Goal: Task Accomplishment & Management: Use online tool/utility

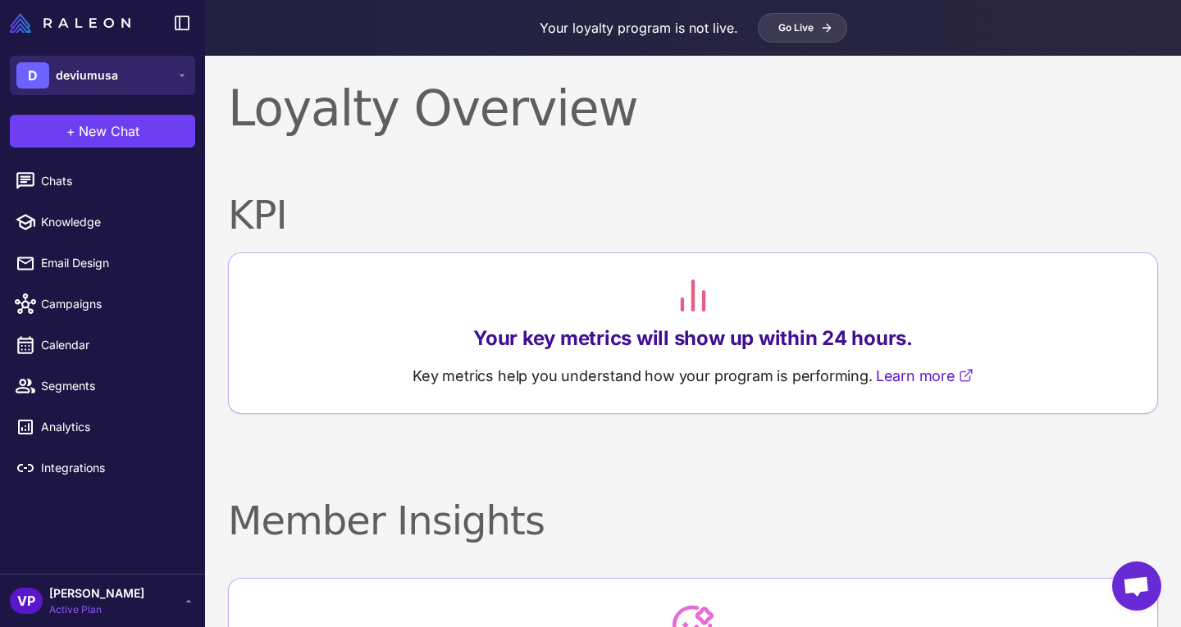
click at [174, 68] on button "D deviumusa" at bounding box center [102, 75] width 185 height 39
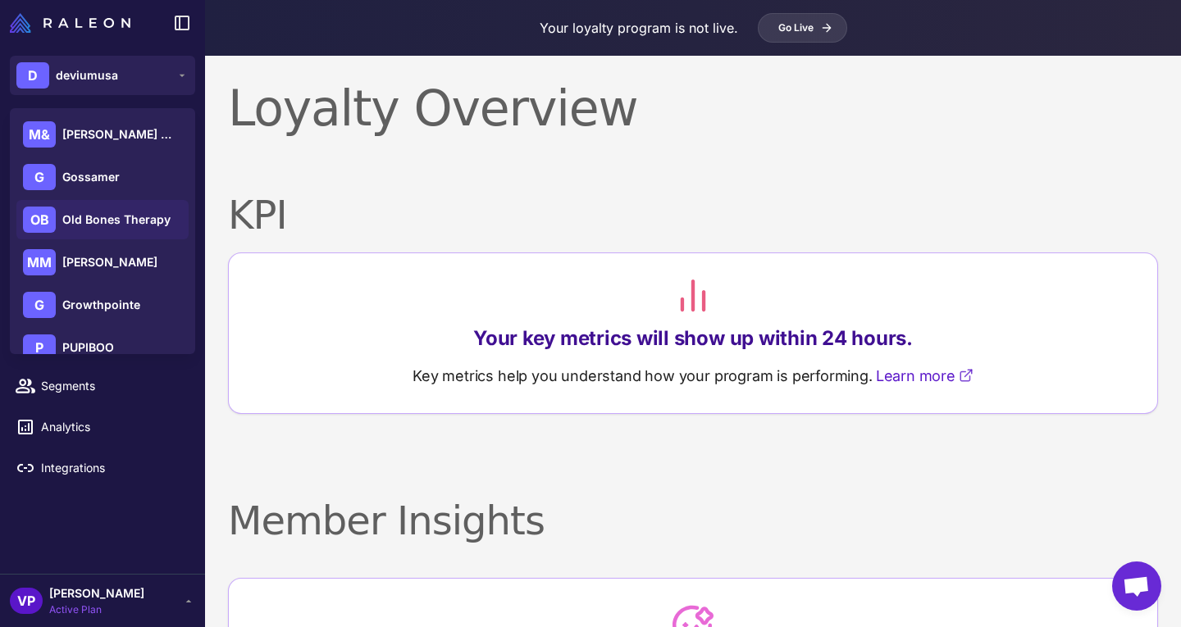
scroll to position [66, 0]
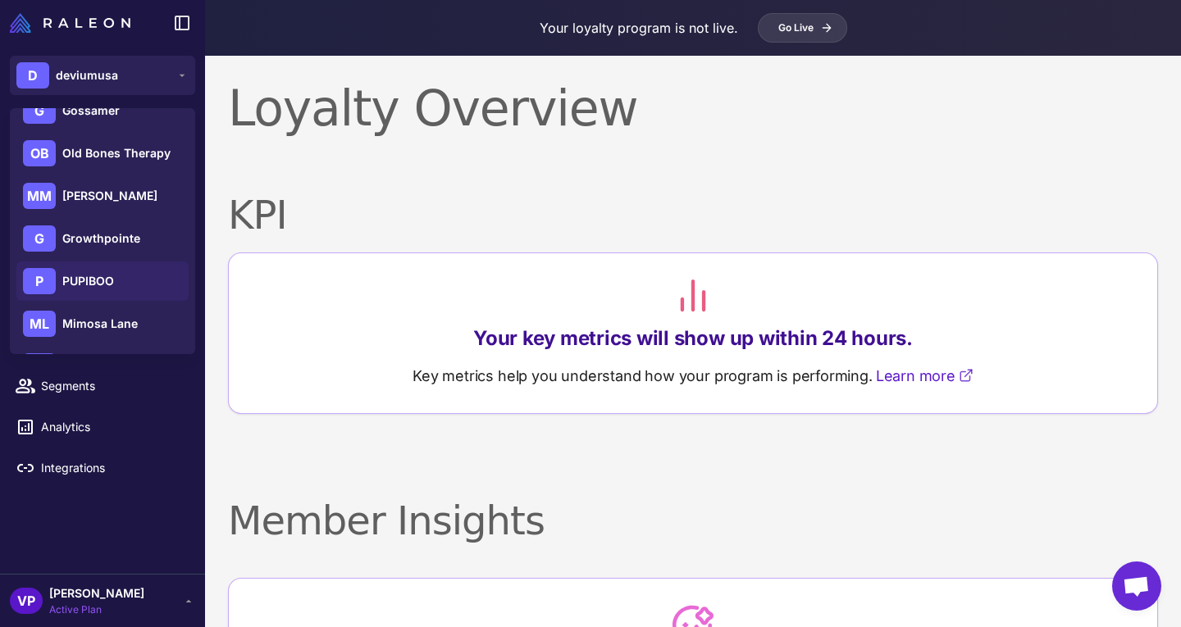
click at [100, 281] on span "PUPIBOO" at bounding box center [88, 281] width 52 height 18
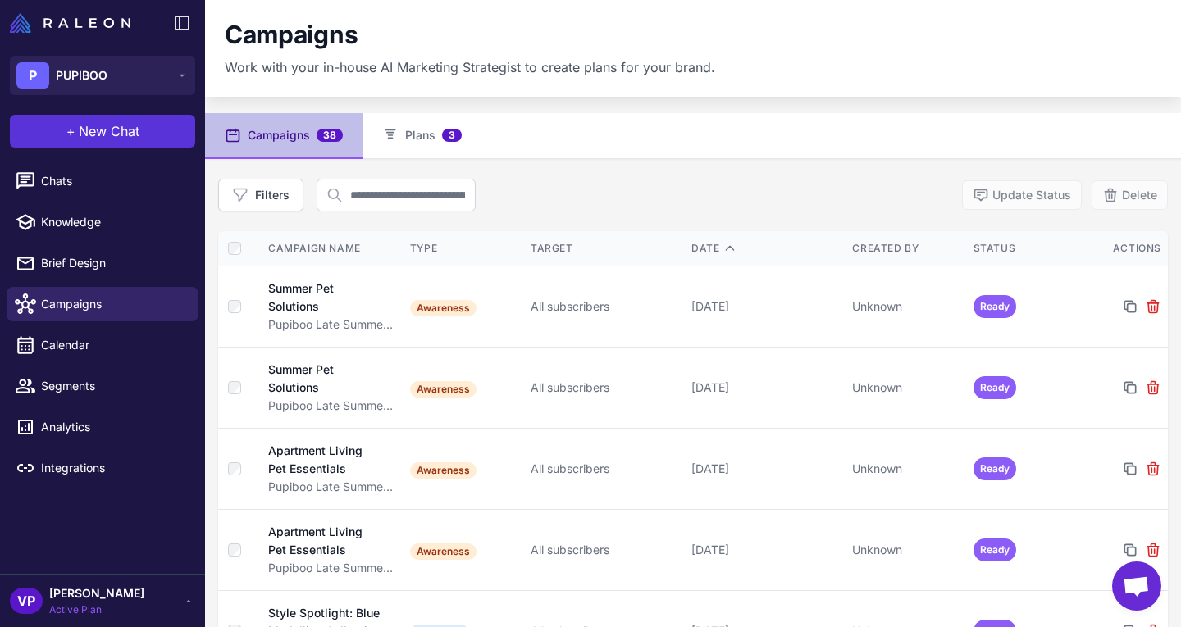
click at [144, 129] on button "+ New Chat" at bounding box center [102, 131] width 185 height 33
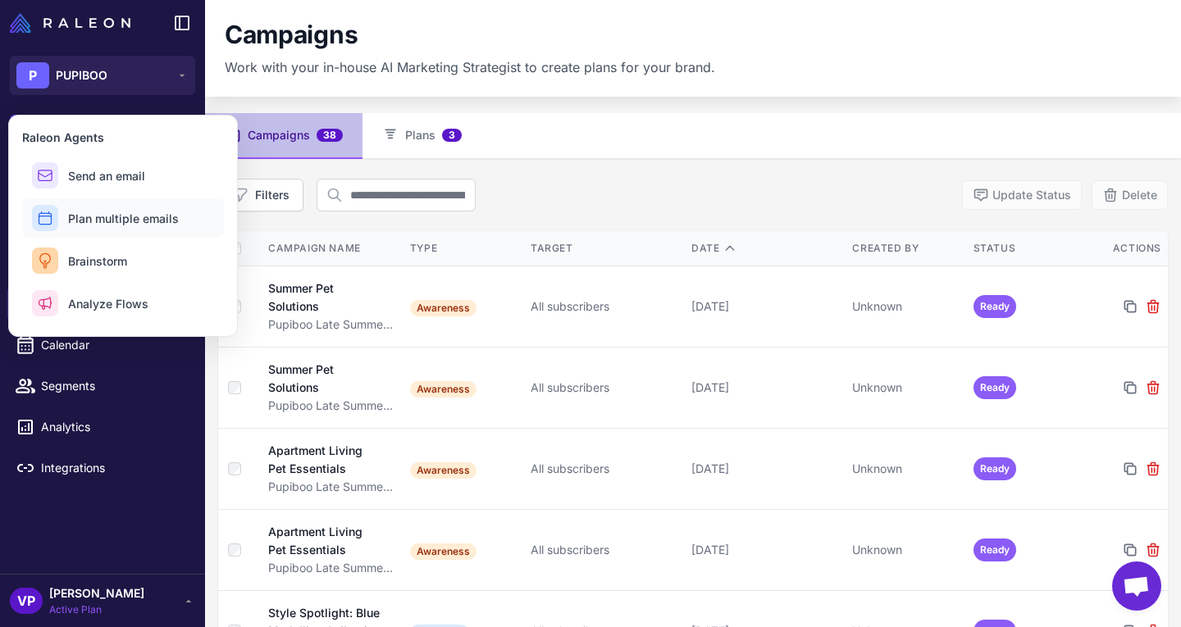
click at [157, 215] on span "Plan multiple emails" at bounding box center [123, 218] width 111 height 17
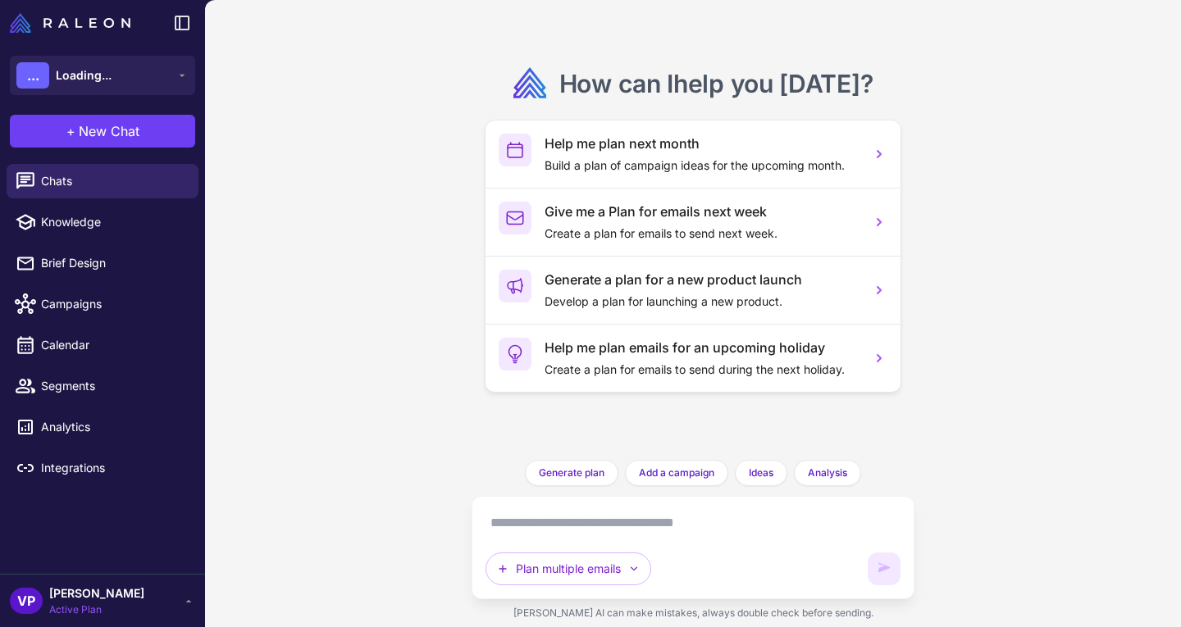
click at [632, 519] on textarea at bounding box center [693, 523] width 415 height 26
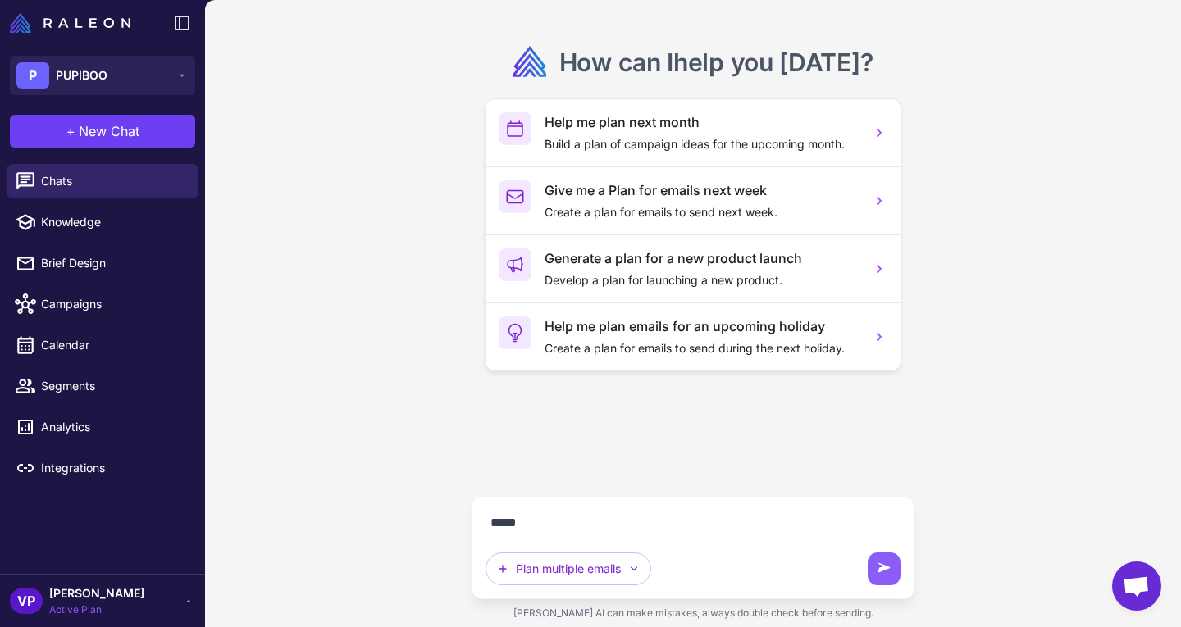
scroll to position [96, 0]
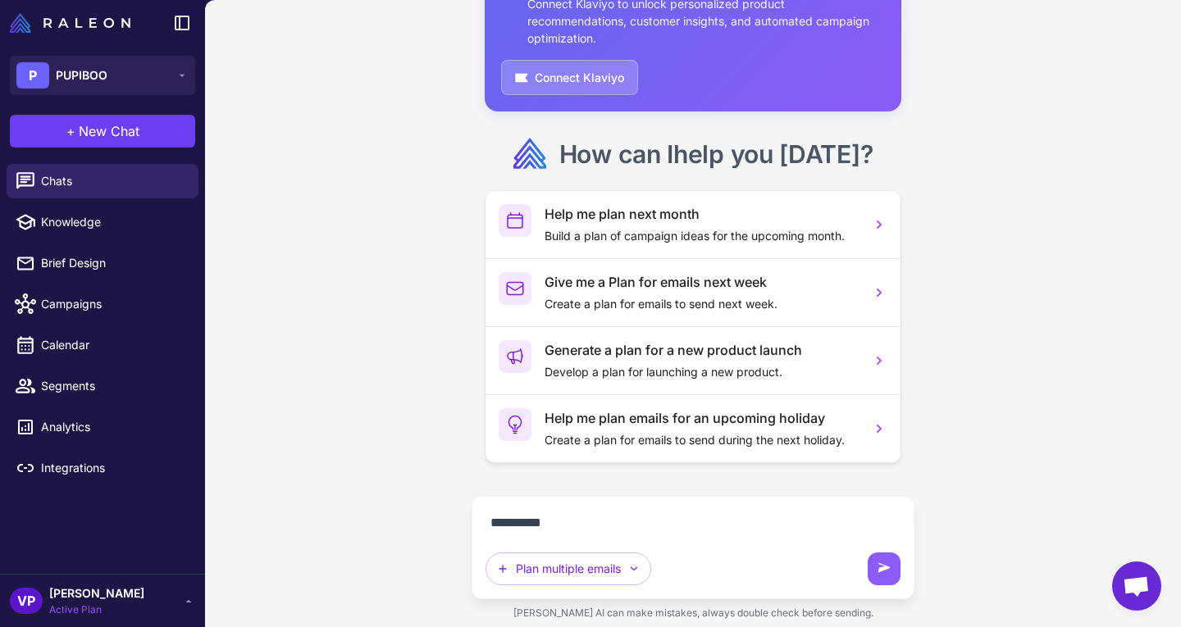
type textarea "**********"
click at [373, 326] on div "**********" at bounding box center [693, 313] width 976 height 627
click at [576, 92] on button "Connect Klaviyo" at bounding box center [569, 76] width 137 height 35
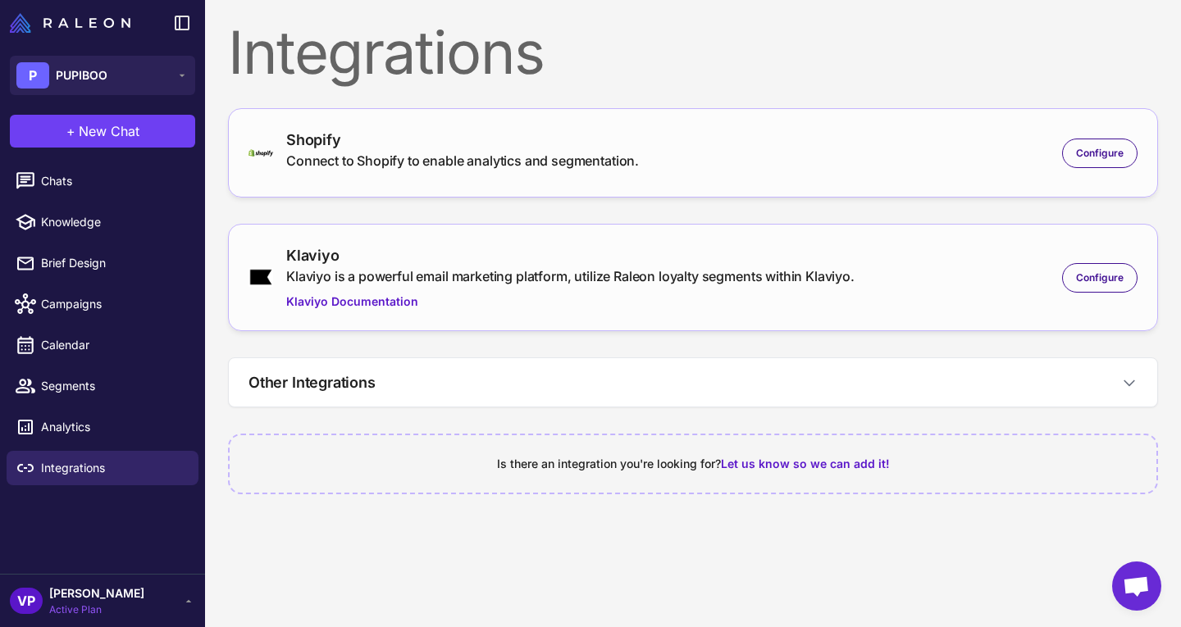
click at [726, 155] on div "Shopify Connect to Shopify to enable analytics and segmentation. Configure" at bounding box center [693, 153] width 889 height 48
click at [730, 275] on div "Klaviyo is a powerful email marketing platform, utilize Raleon loyalty segments…" at bounding box center [570, 277] width 568 height 20
click at [736, 376] on button "Other Integrations" at bounding box center [693, 382] width 929 height 48
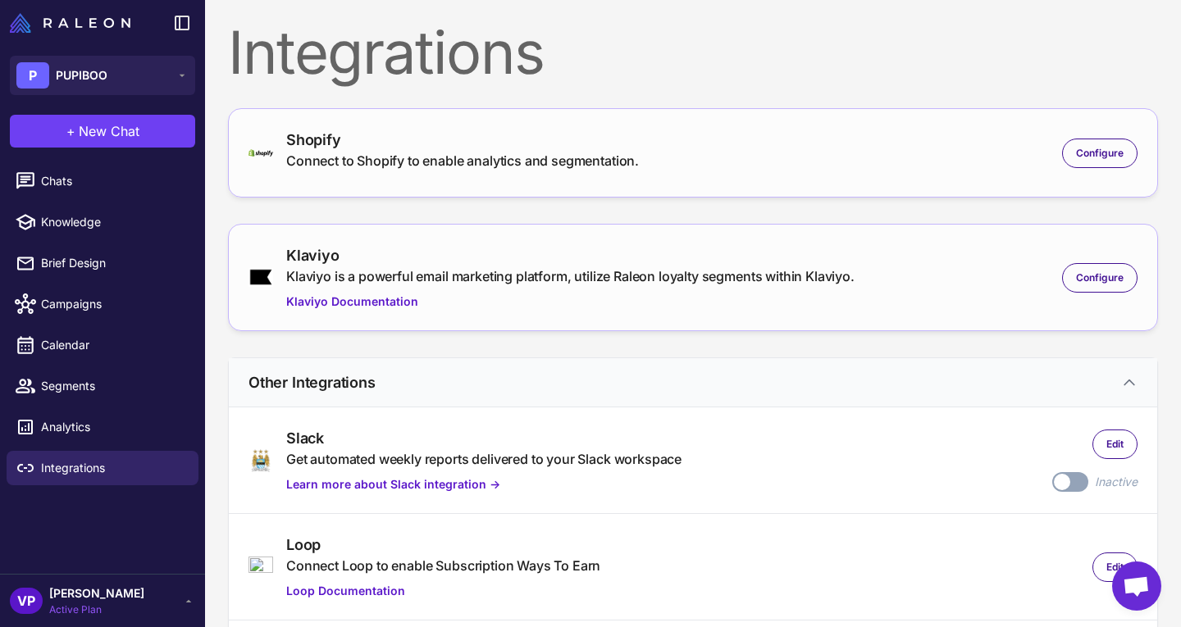
click at [736, 376] on button "Other Integrations" at bounding box center [693, 382] width 929 height 48
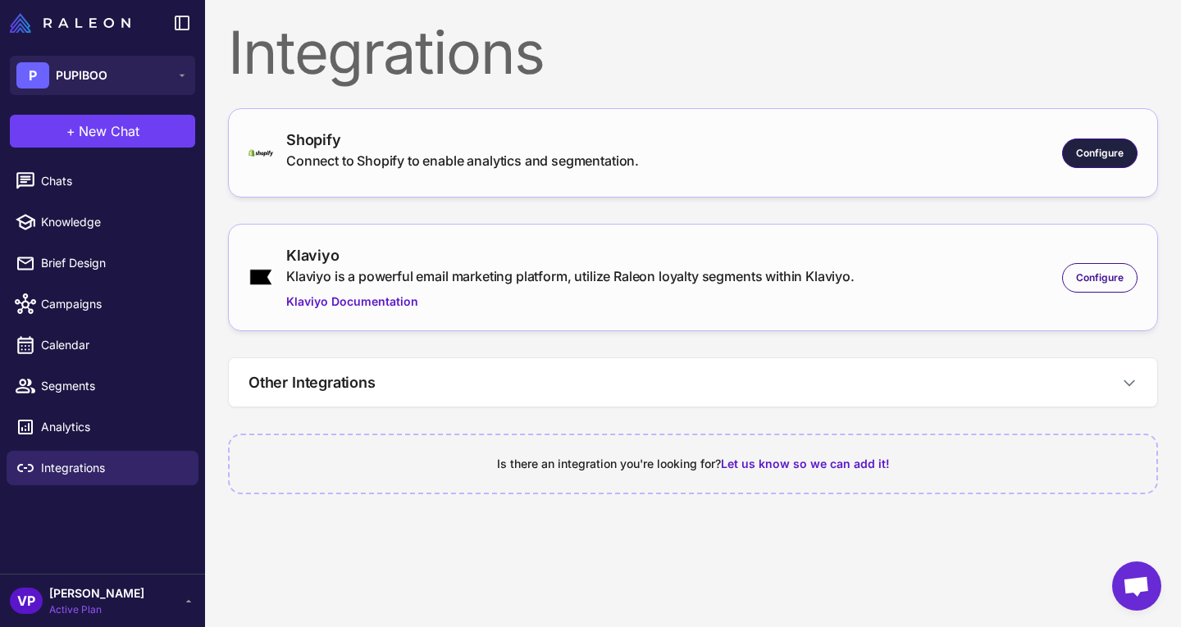
click at [1110, 144] on div "Configure" at bounding box center [1099, 154] width 75 height 30
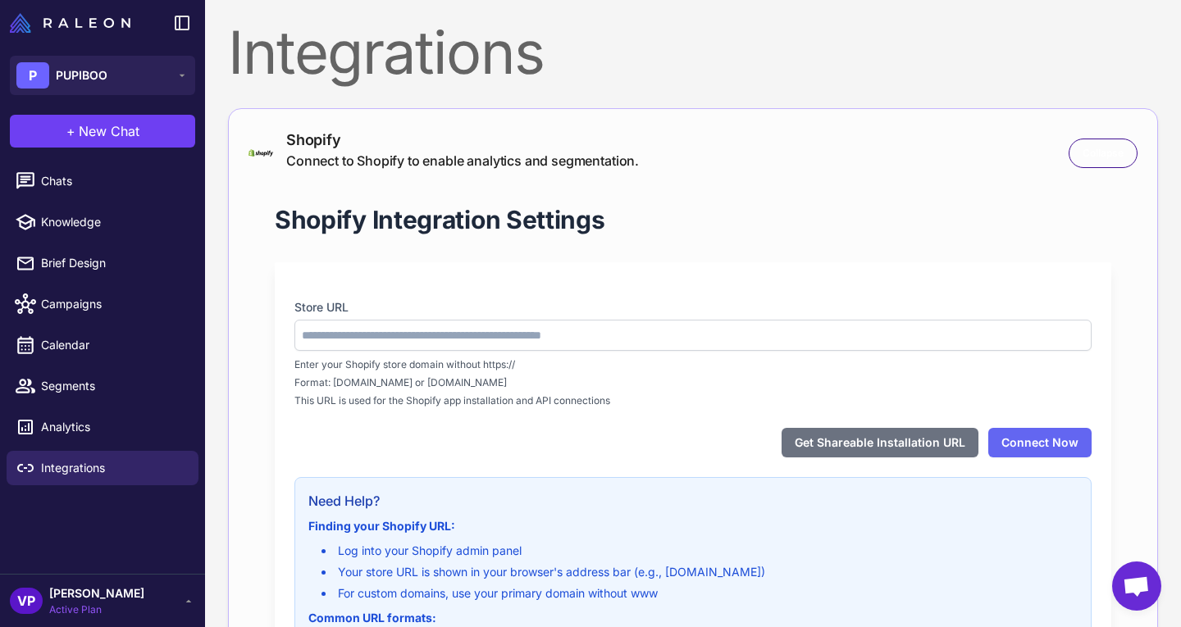
type input "**********"
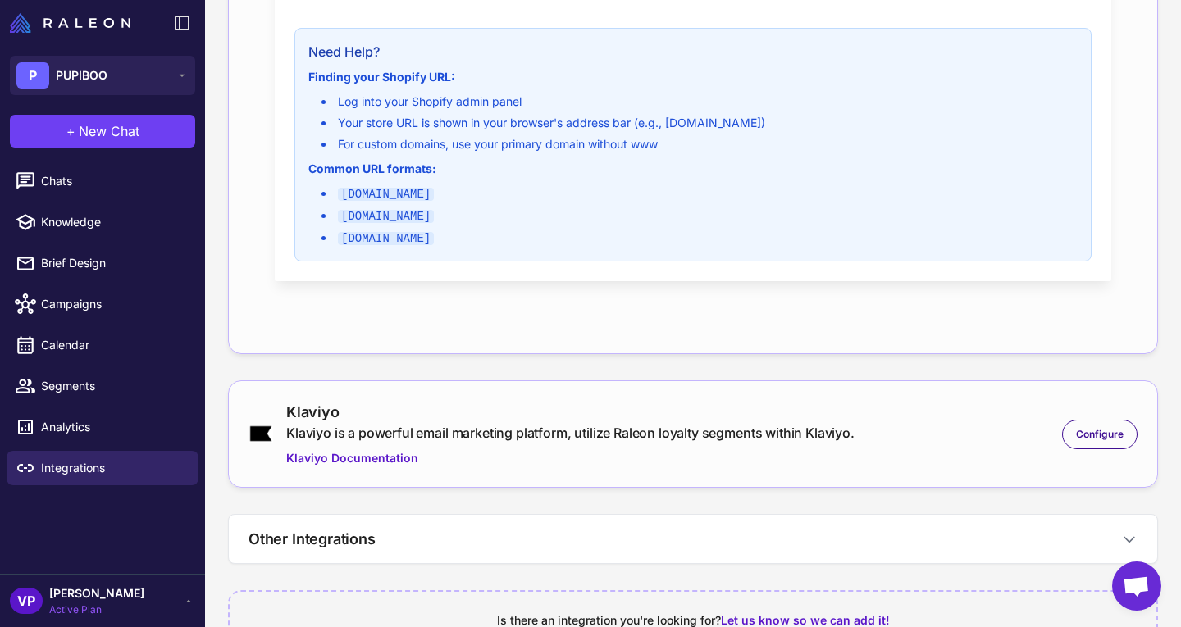
scroll to position [559, 0]
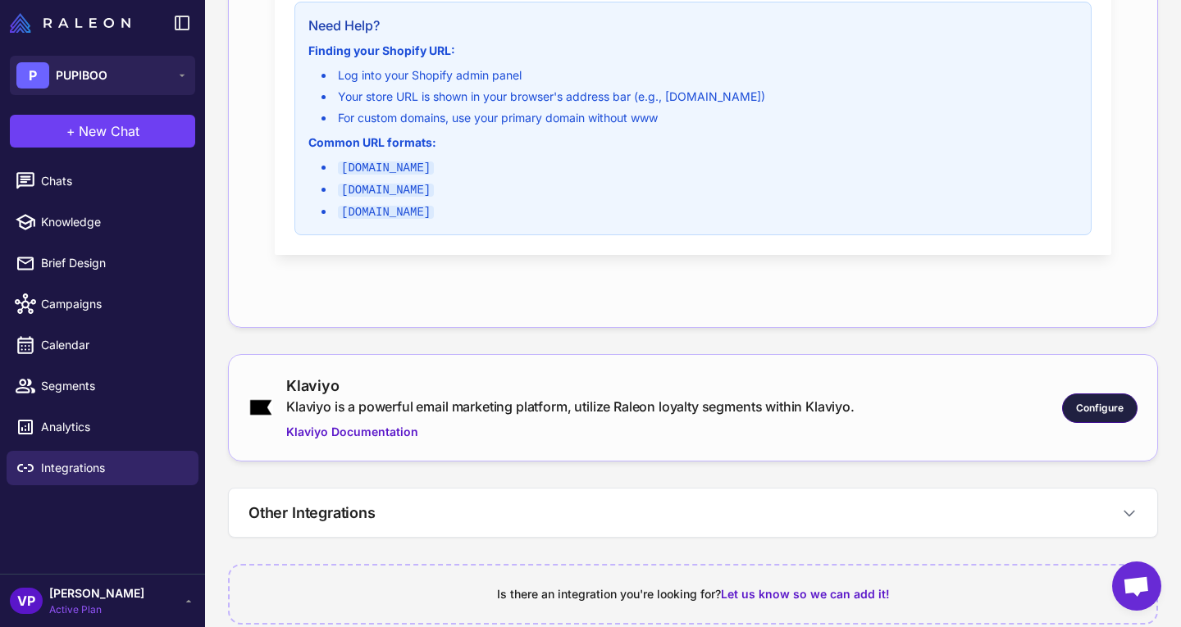
click at [1076, 405] on span "Configure" at bounding box center [1100, 408] width 48 height 15
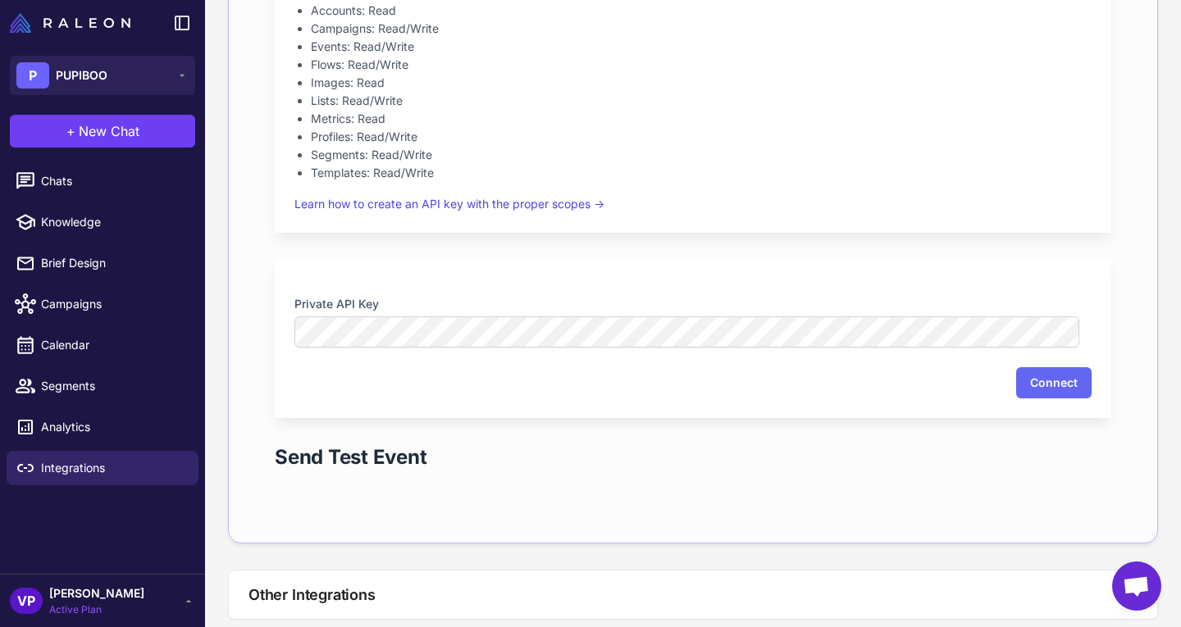
scroll to position [1278, 0]
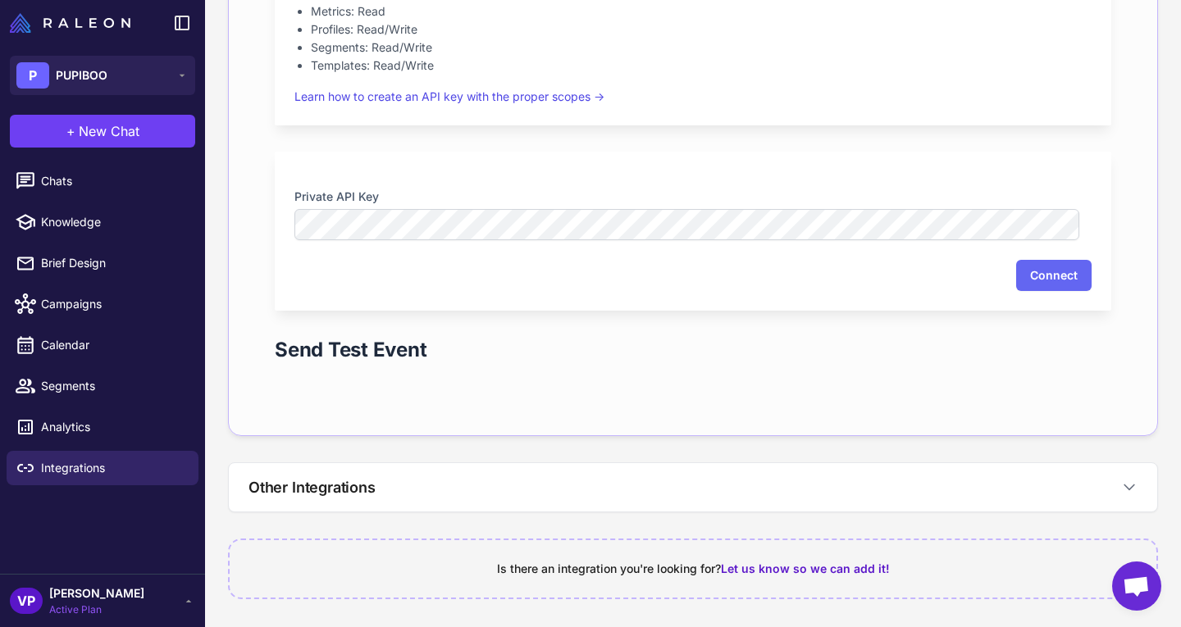
click at [1001, 269] on div "Connect" at bounding box center [692, 275] width 797 height 31
click at [1021, 274] on button "Connect" at bounding box center [1053, 275] width 75 height 31
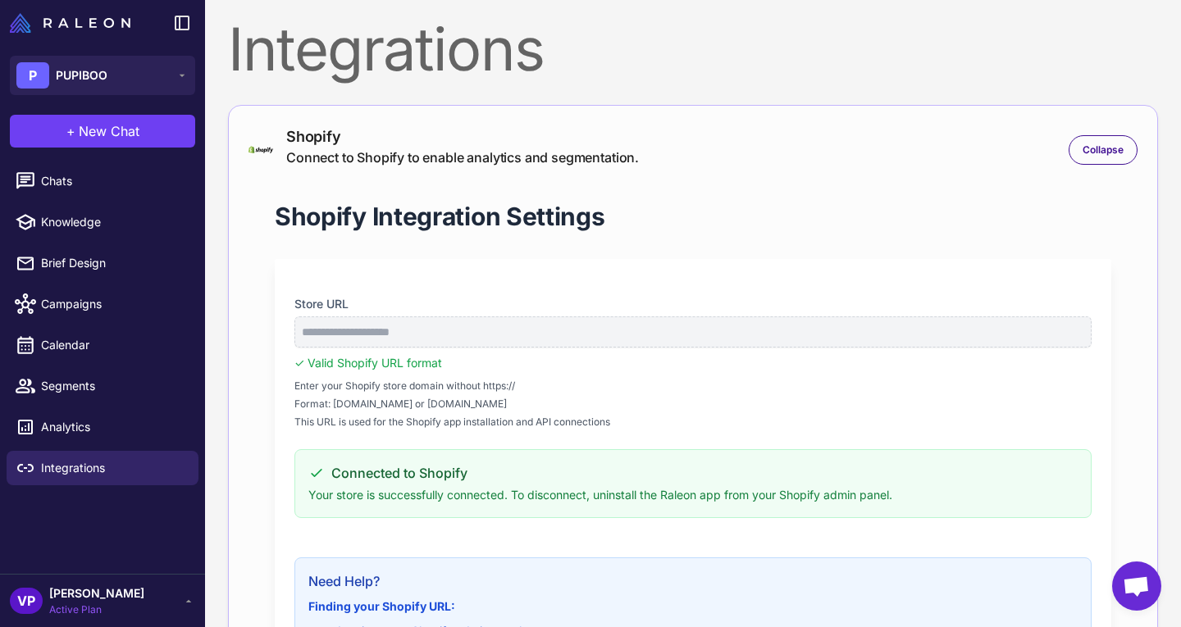
scroll to position [0, 0]
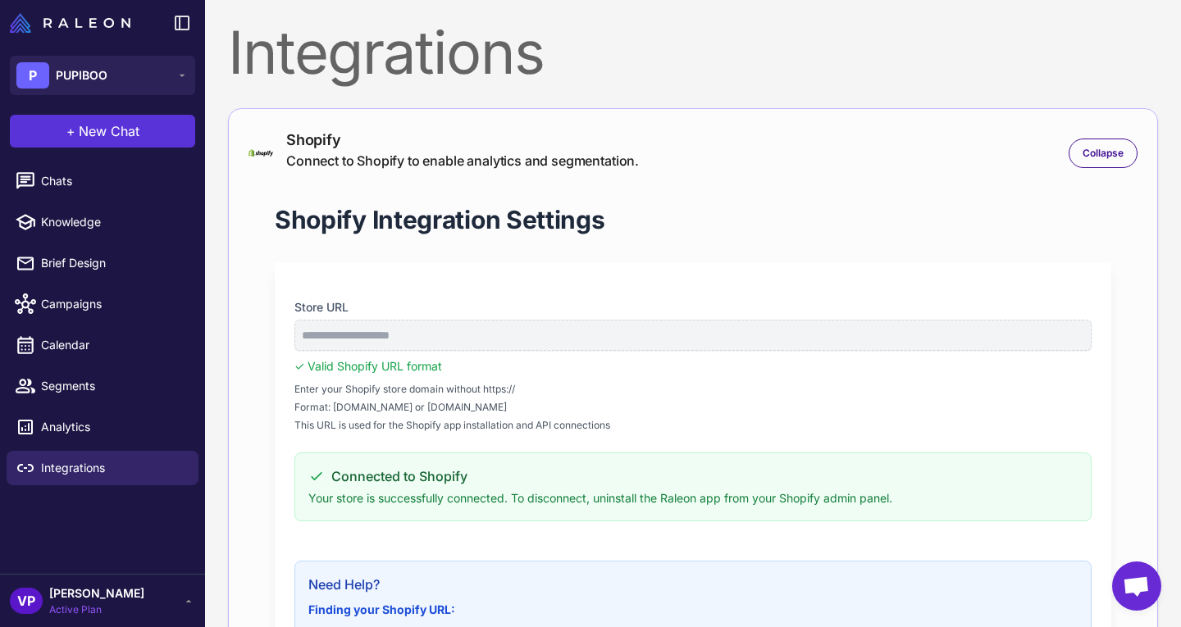
click at [150, 134] on button "+ New Chat" at bounding box center [102, 131] width 185 height 33
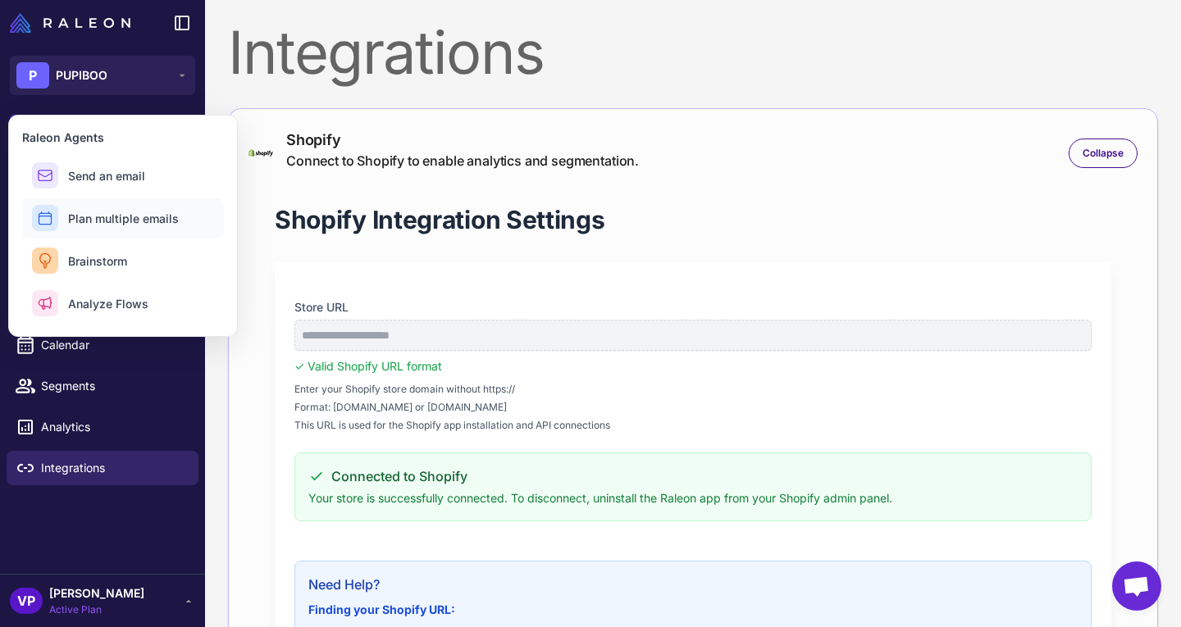
click at [156, 217] on span "Plan multiple emails" at bounding box center [123, 218] width 111 height 17
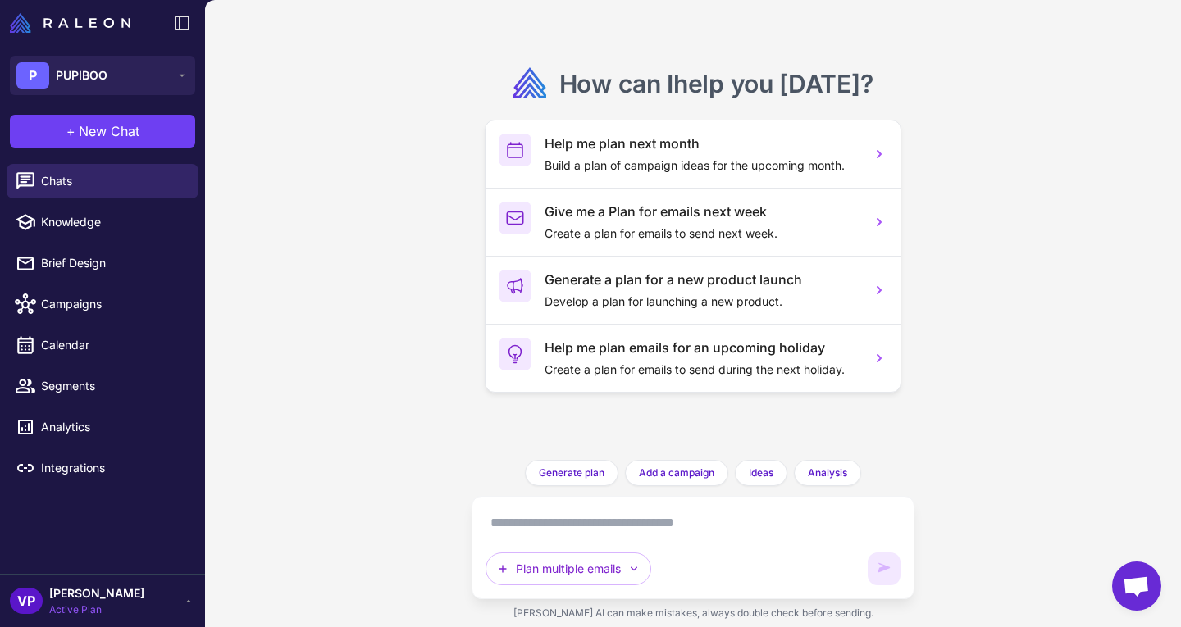
click at [640, 538] on div "Plan multiple emails" at bounding box center [693, 547] width 415 height 75
click at [666, 522] on textarea at bounding box center [693, 523] width 415 height 26
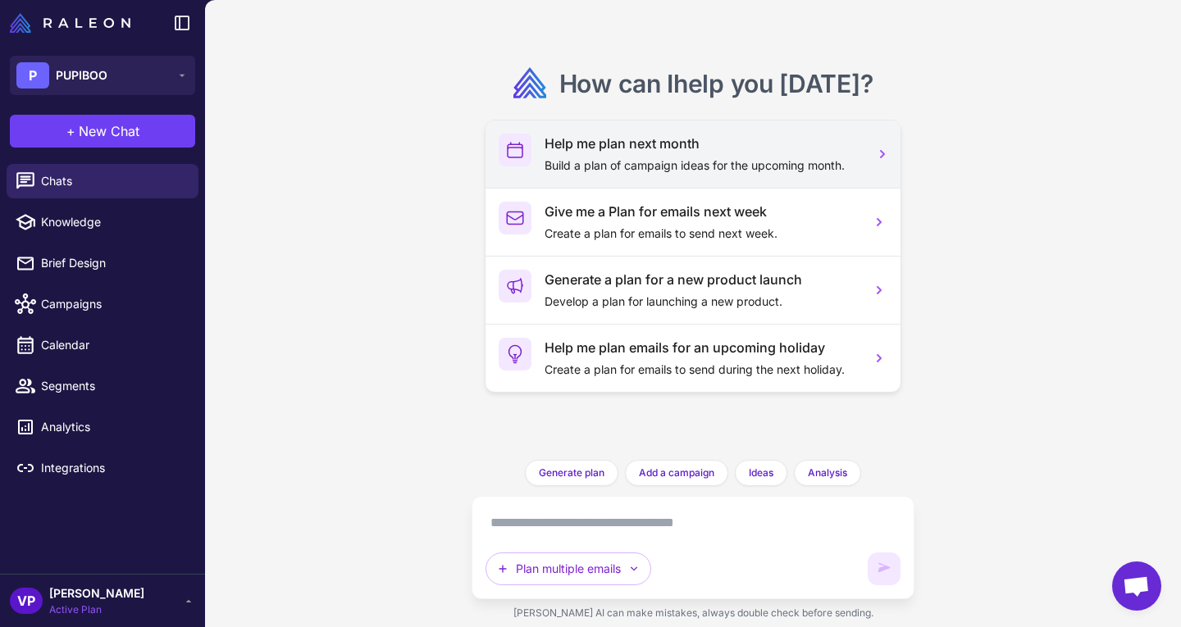
click at [736, 166] on p "Build a plan of campaign ideas for the upcoming month." at bounding box center [701, 166] width 313 height 18
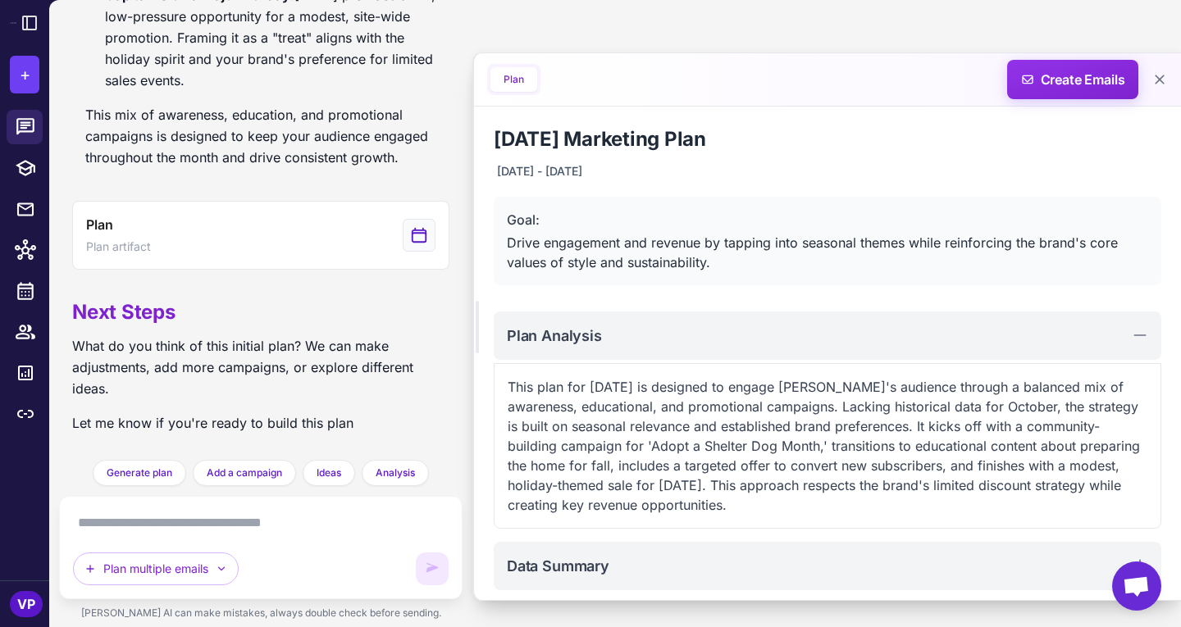
scroll to position [1061, 0]
click at [892, 625] on div "Help me plan my marketing campaigns for next month using your best assumptions.…" at bounding box center [615, 313] width 1132 height 627
